Goal: Navigation & Orientation: Find specific page/section

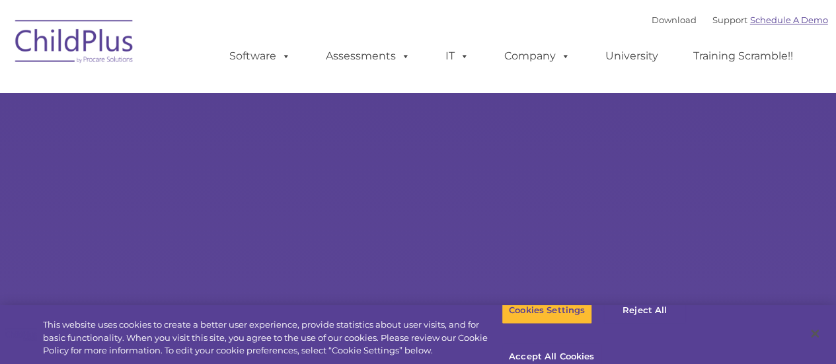
select select "MEDIUM"
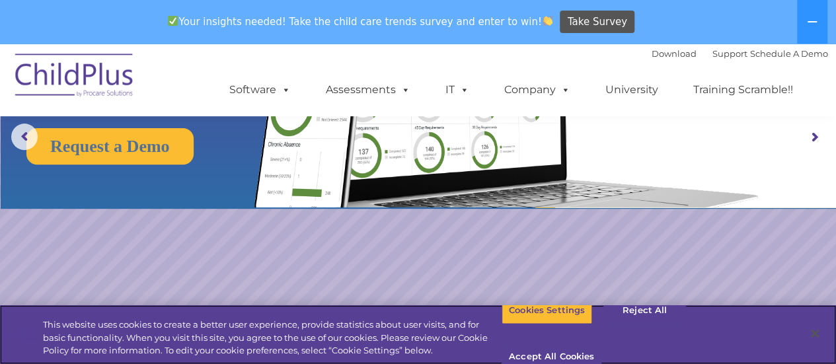
scroll to position [163, 0]
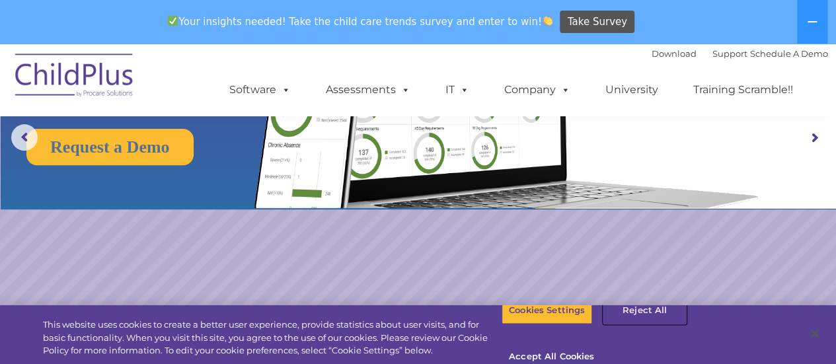
click at [649, 324] on button "Reject All" at bounding box center [644, 311] width 83 height 28
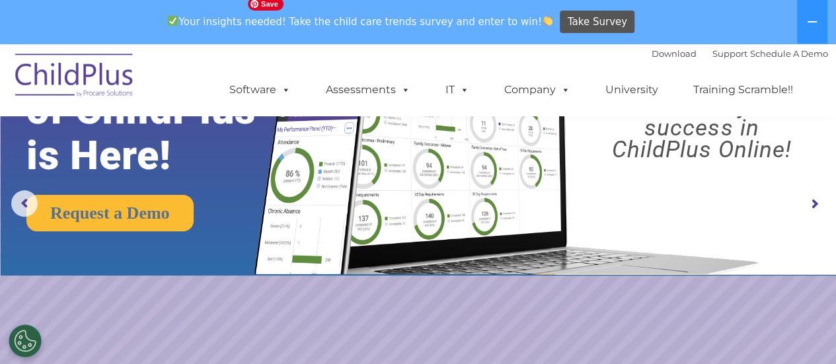
scroll to position [0, 0]
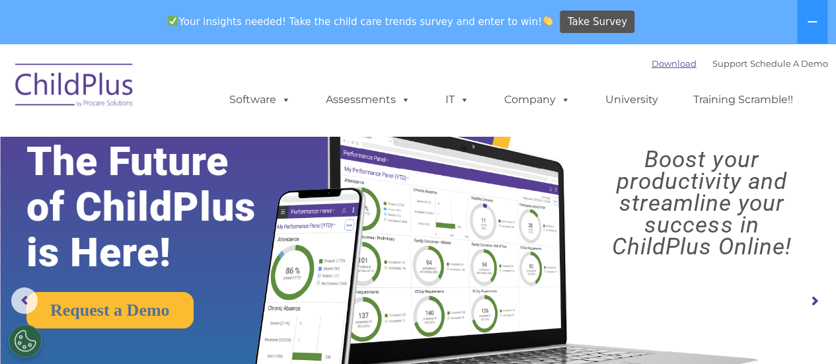
click at [665, 61] on link "Download" at bounding box center [673, 63] width 45 height 11
click at [815, 25] on icon at bounding box center [812, 22] width 11 height 11
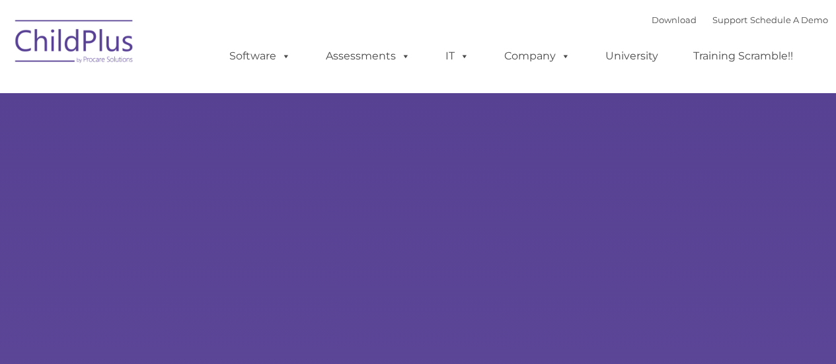
type input ""
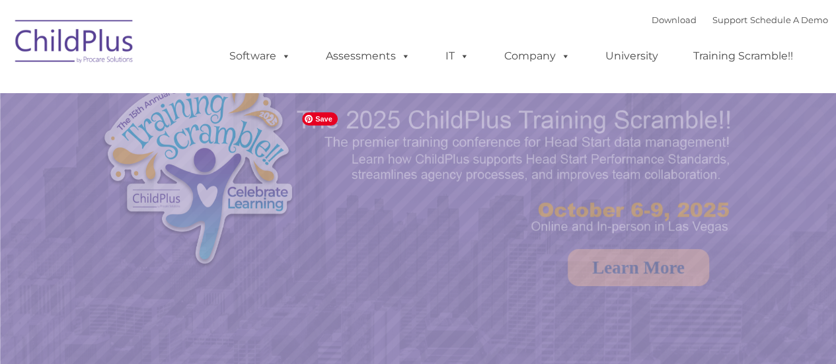
select select "MEDIUM"
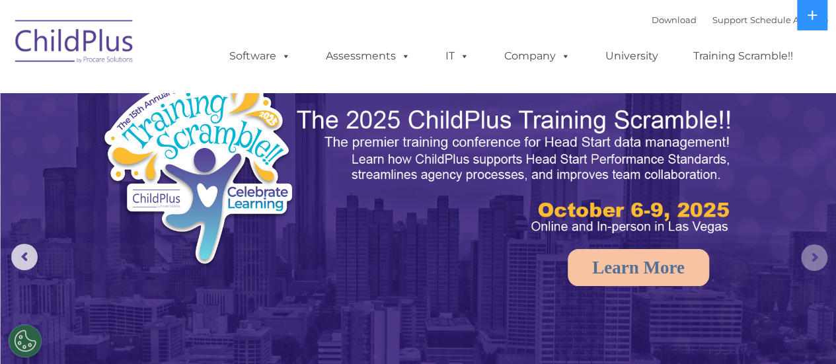
click at [810, 258] on rs-arrow at bounding box center [814, 257] width 26 height 26
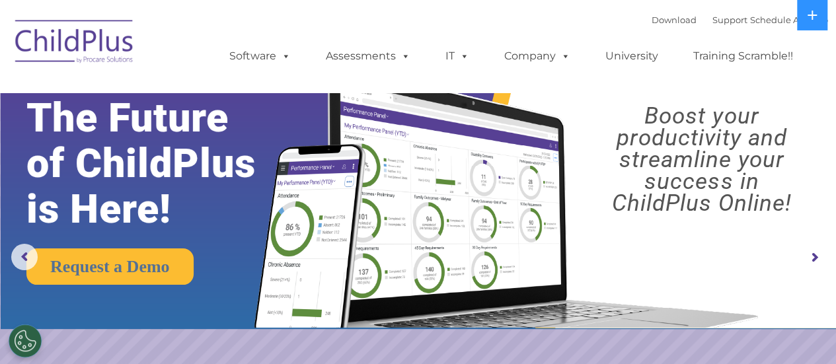
click at [809, 257] on rs-arrow at bounding box center [814, 257] width 26 height 26
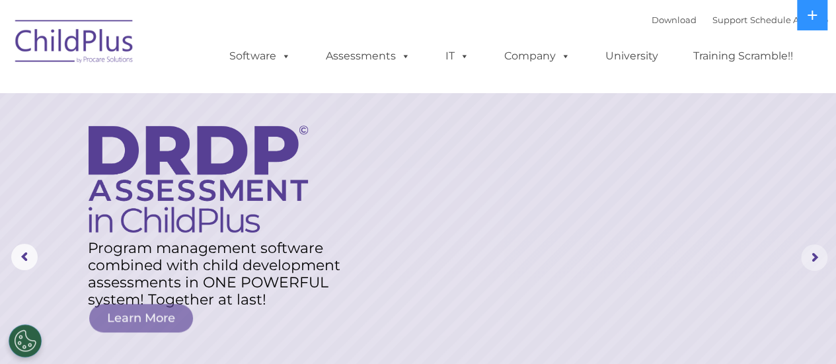
click at [809, 257] on rs-arrow at bounding box center [814, 257] width 26 height 26
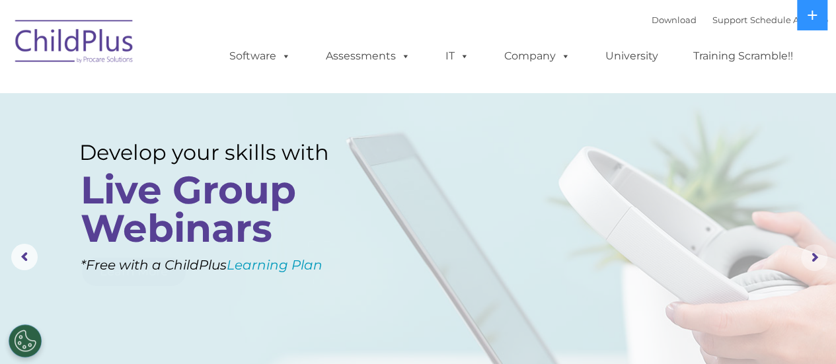
click at [809, 257] on rs-arrow at bounding box center [814, 257] width 26 height 26
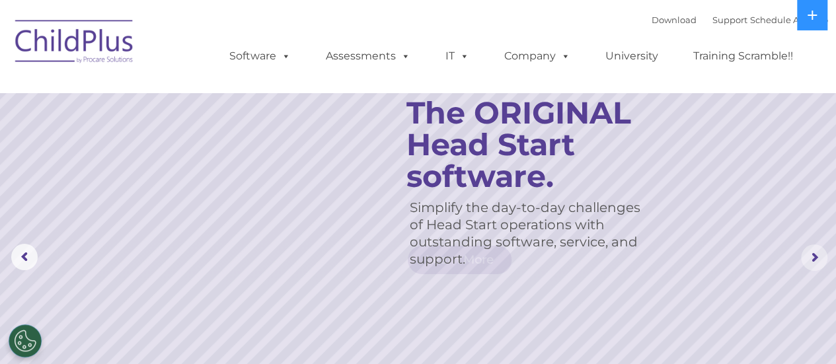
click at [809, 257] on rs-arrow at bounding box center [814, 257] width 26 height 26
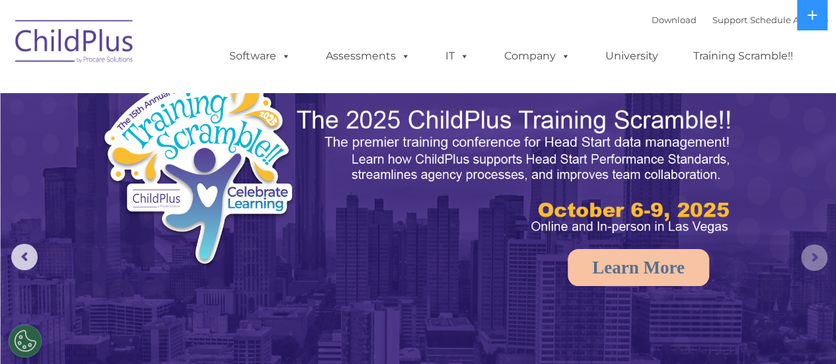
click at [809, 257] on rs-arrow at bounding box center [814, 257] width 26 height 26
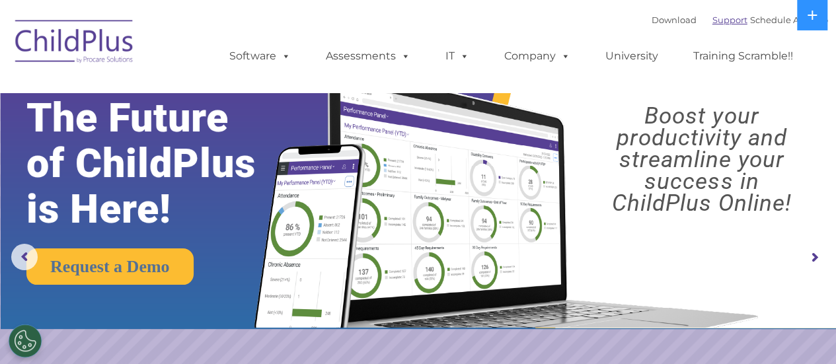
click at [712, 17] on link "Support" at bounding box center [729, 20] width 35 height 11
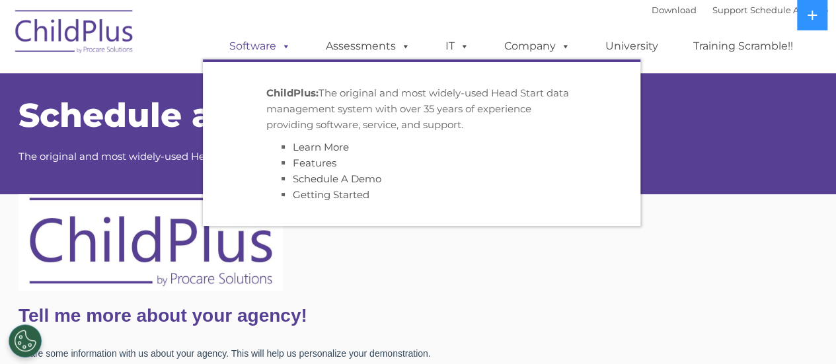
click at [285, 44] on span at bounding box center [283, 46] width 15 height 13
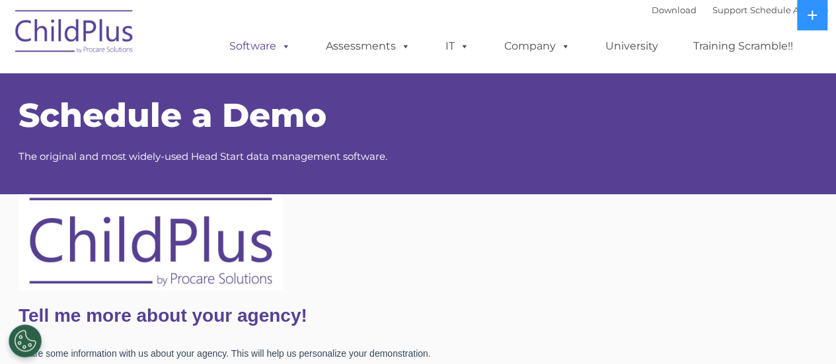
click at [285, 44] on span at bounding box center [283, 46] width 15 height 13
